Goal: Check status: Check status

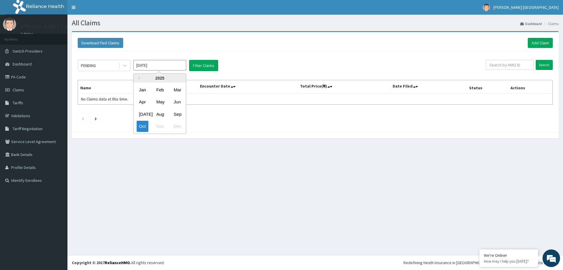
click at [143, 67] on input "[DATE]" at bounding box center [159, 65] width 53 height 11
click at [163, 115] on div "Aug" at bounding box center [160, 114] width 12 height 11
type input "Aug 2025"
click at [200, 64] on button "Filter Claims" at bounding box center [203, 65] width 29 height 11
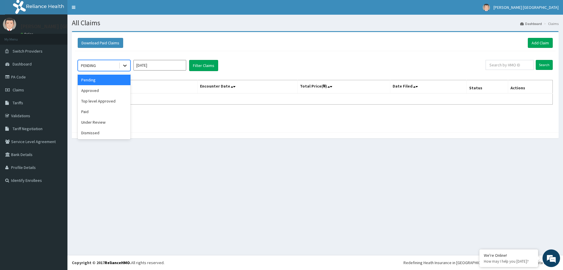
click at [121, 64] on div at bounding box center [125, 65] width 11 height 11
click at [107, 89] on div "Approved" at bounding box center [104, 90] width 53 height 11
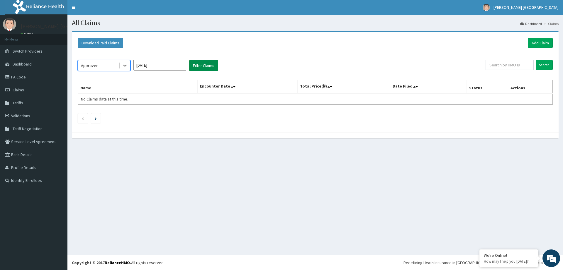
click at [195, 68] on button "Filter Claims" at bounding box center [203, 65] width 29 height 11
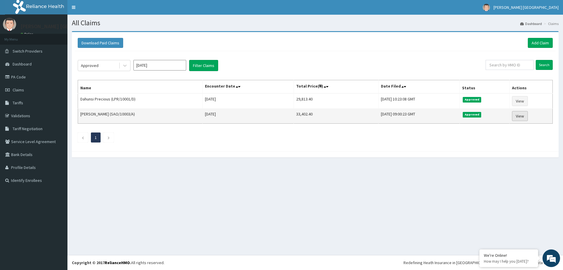
click at [523, 116] on link "View" at bounding box center [520, 116] width 16 height 10
